Goal: Navigation & Orientation: Find specific page/section

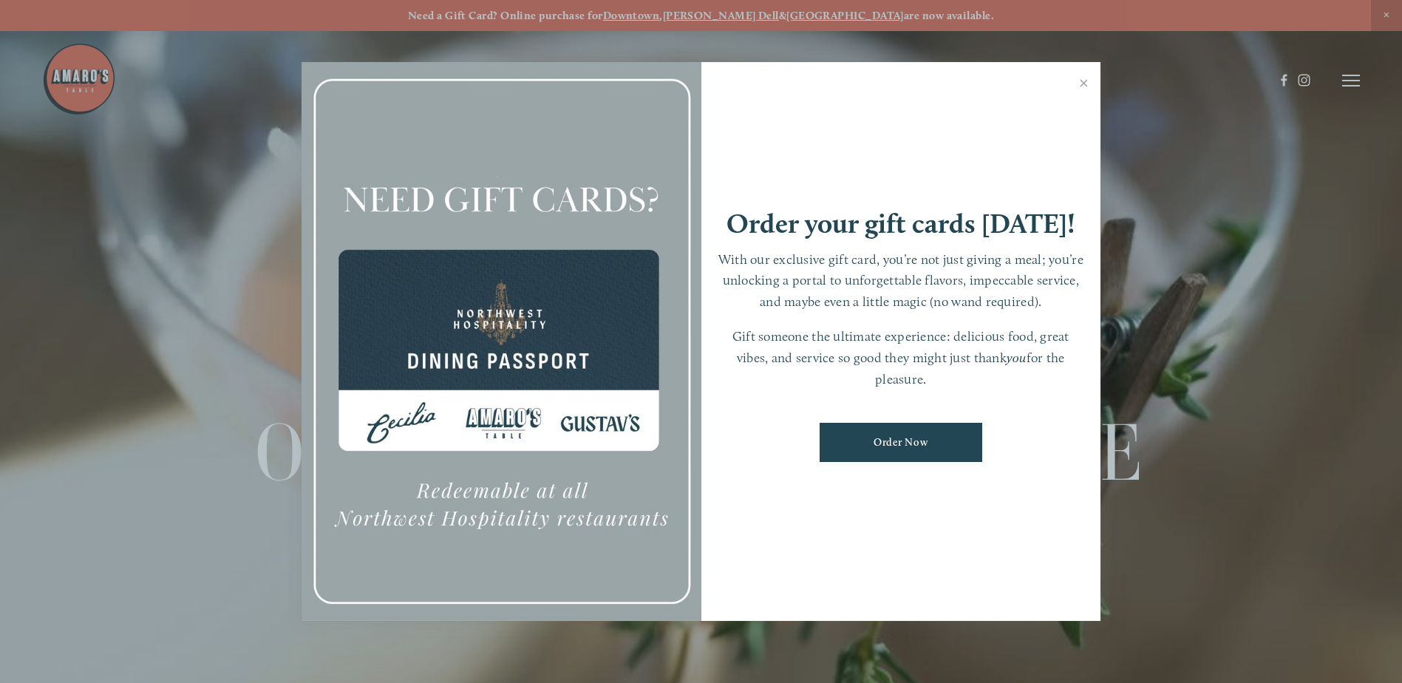
click at [1346, 82] on div at bounding box center [701, 341] width 1402 height 683
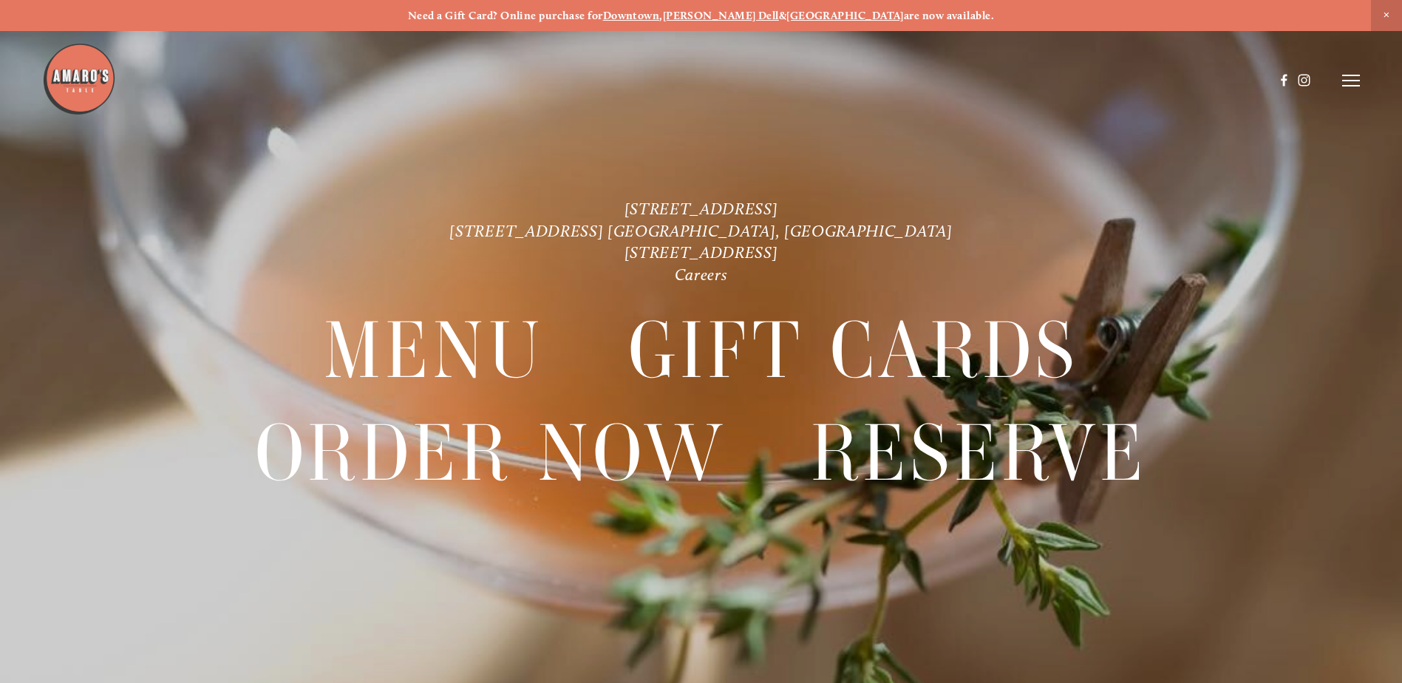
click at [1351, 81] on line at bounding box center [1351, 81] width 18 height 0
click at [1042, 75] on span "Menu" at bounding box center [1042, 80] width 30 height 14
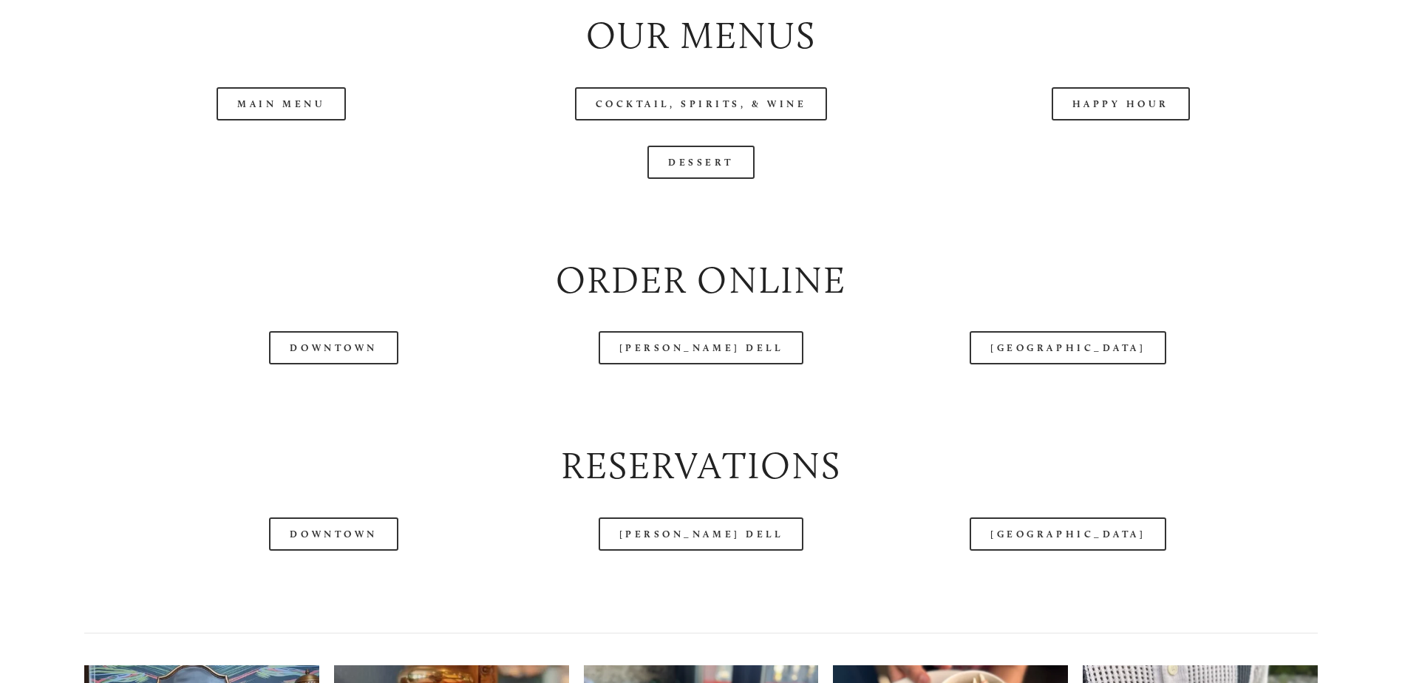
scroll to position [1774, 0]
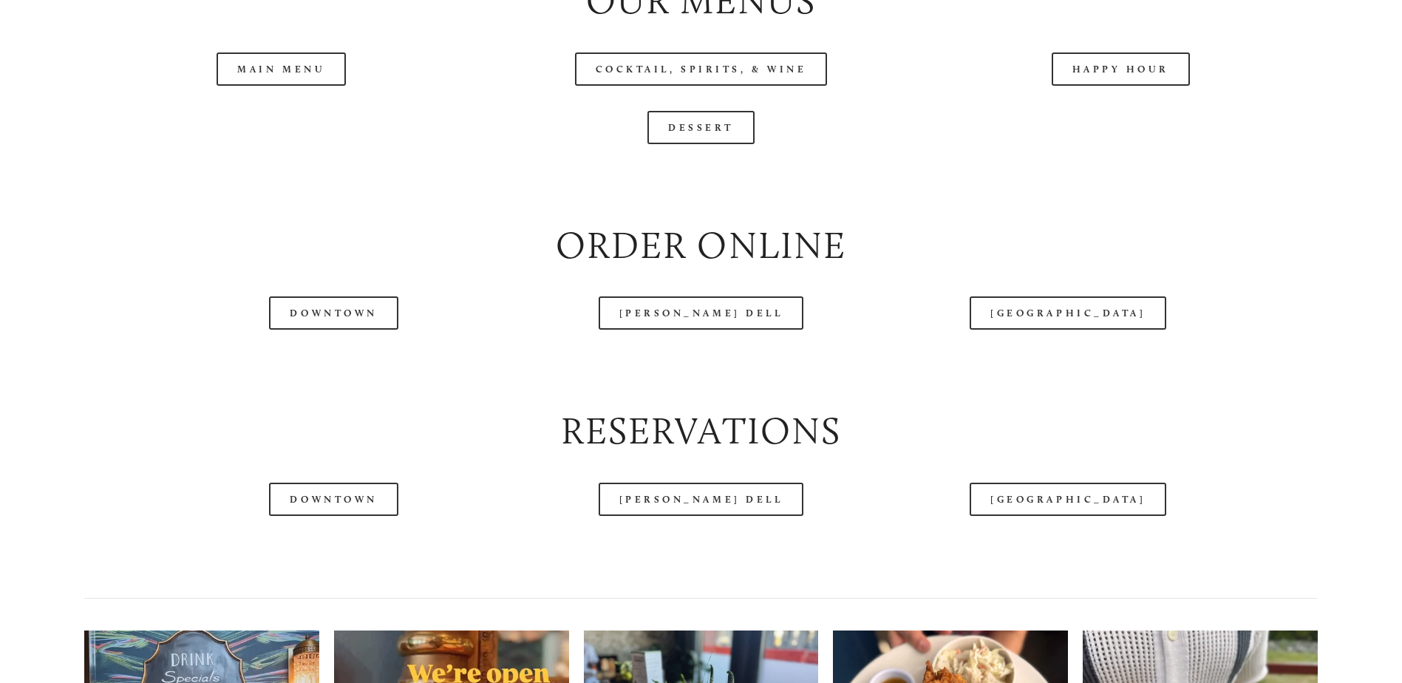
click at [315, 113] on header "Menu Order Now Visit Gallery 0" at bounding box center [701, 43] width 1318 height 161
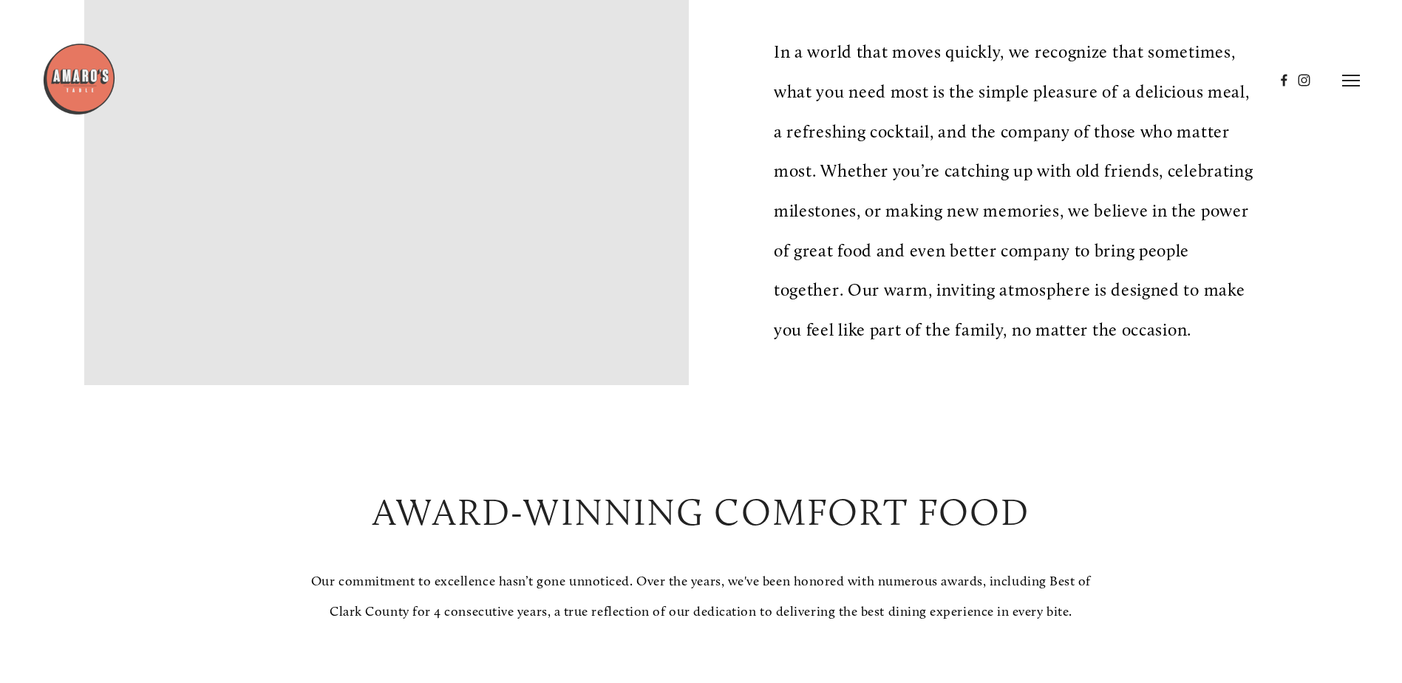
scroll to position [222, 0]
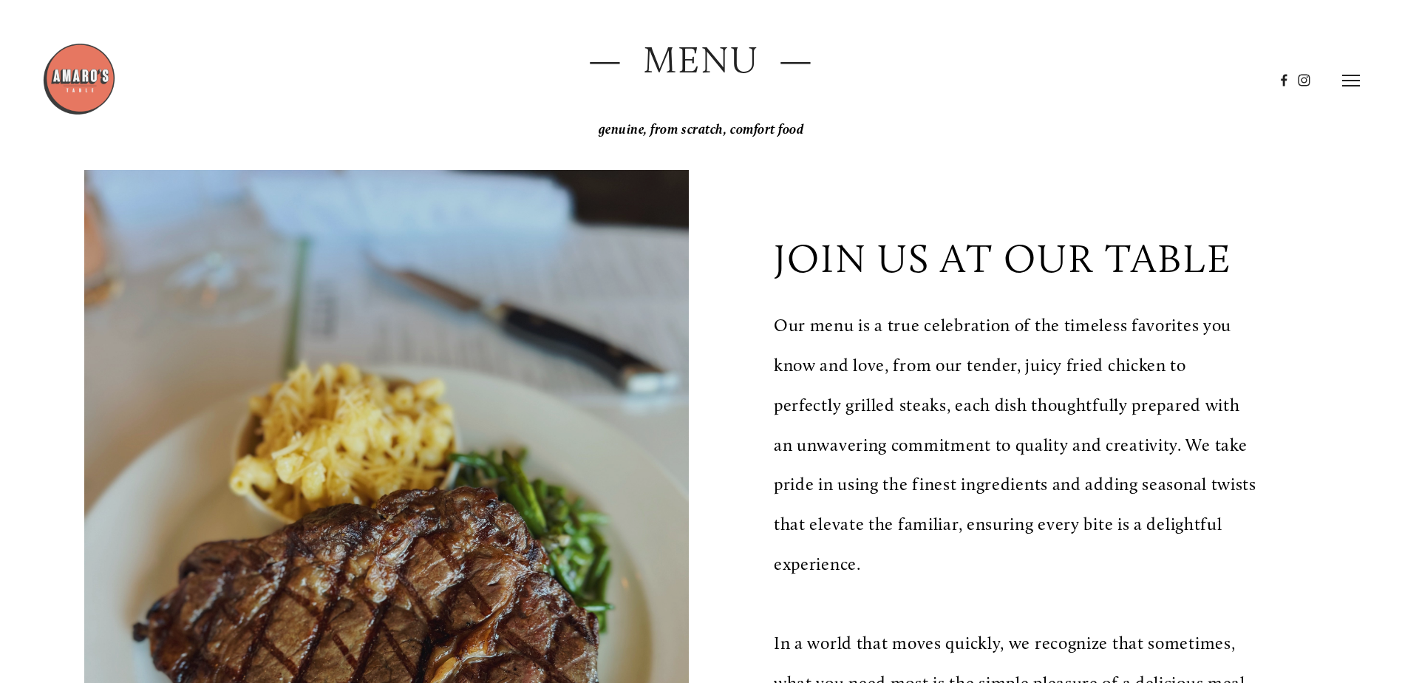
click at [1352, 75] on line at bounding box center [1351, 75] width 18 height 0
click at [1148, 75] on span "Visit" at bounding box center [1152, 80] width 25 height 14
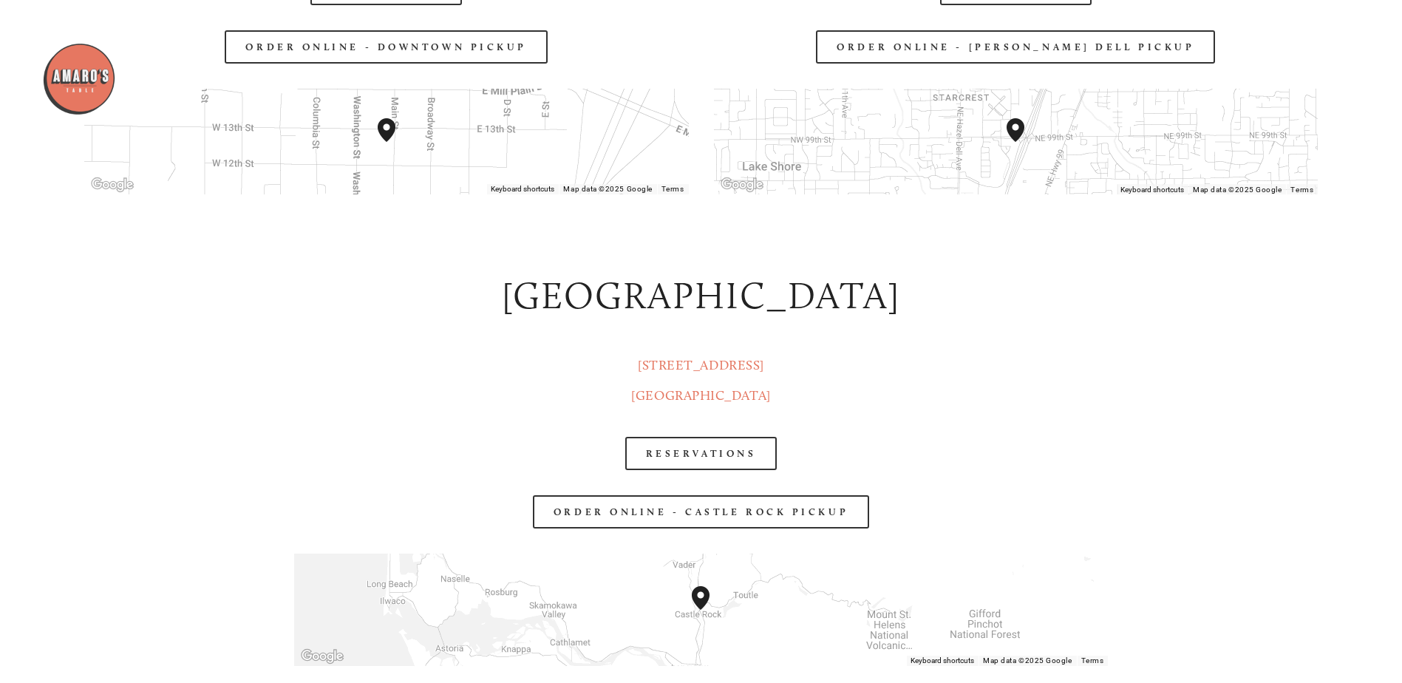
scroll to position [2439, 0]
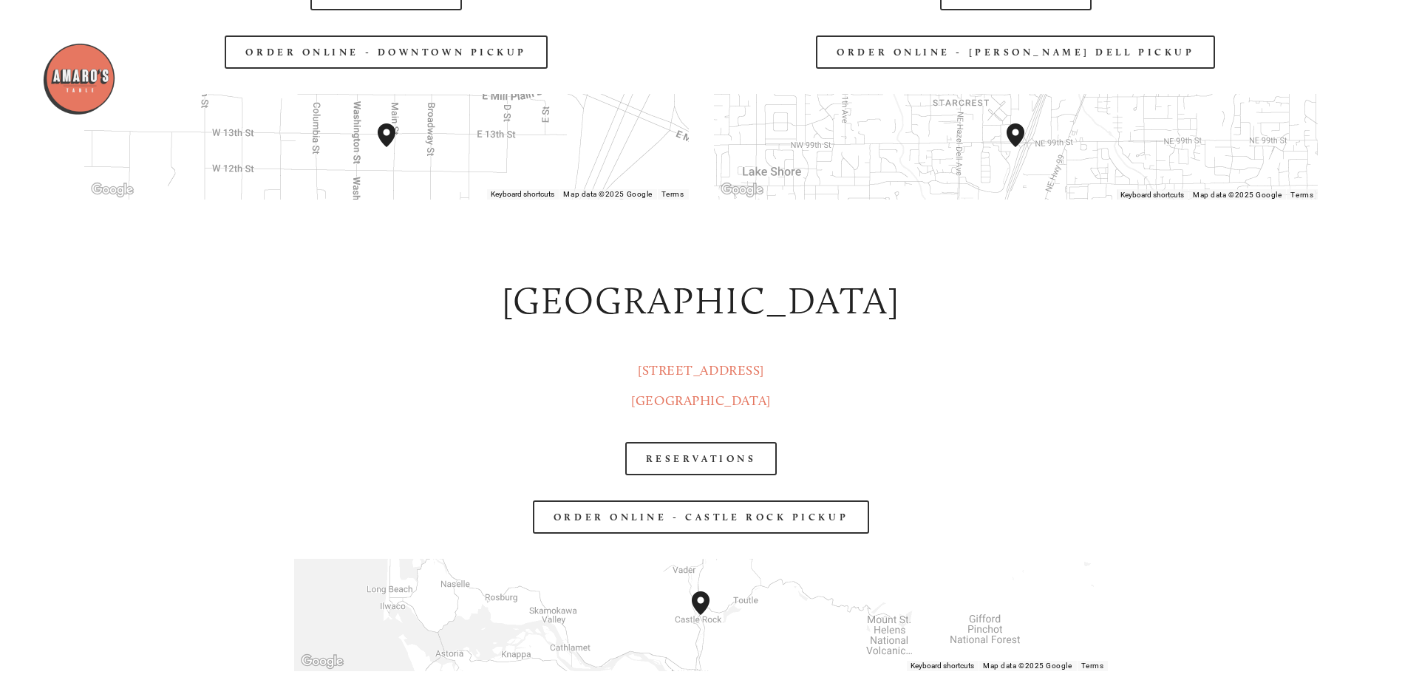
drag, startPoint x: 721, startPoint y: 378, endPoint x: 663, endPoint y: 344, distance: 68.0
click at [616, 323] on h2 "[GEOGRAPHIC_DATA]" at bounding box center [701, 301] width 1234 height 52
drag, startPoint x: 778, startPoint y: 406, endPoint x: 614, endPoint y: 370, distance: 167.9
click at [614, 370] on p "[STREET_ADDRESS]" at bounding box center [701, 386] width 1234 height 61
copy link "[STREET_ADDRESS]"
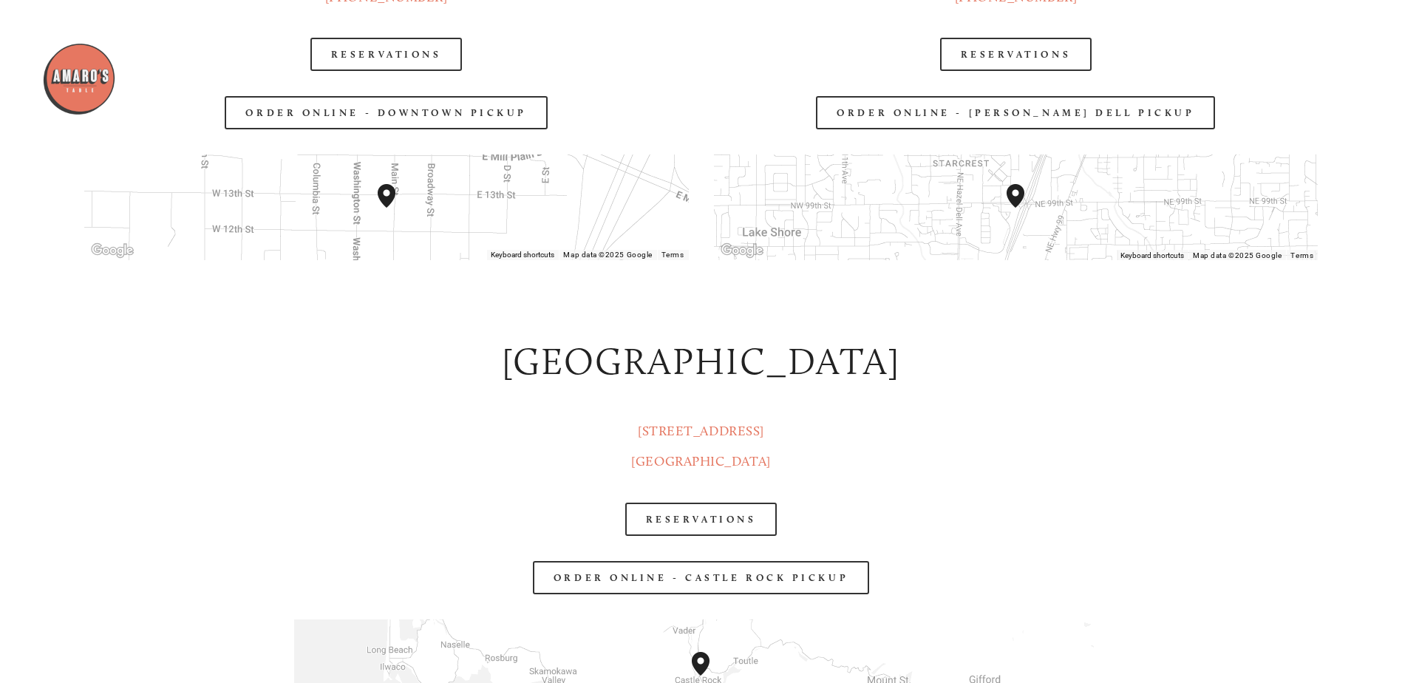
scroll to position [2365, 0]
